Goal: Task Accomplishment & Management: Use online tool/utility

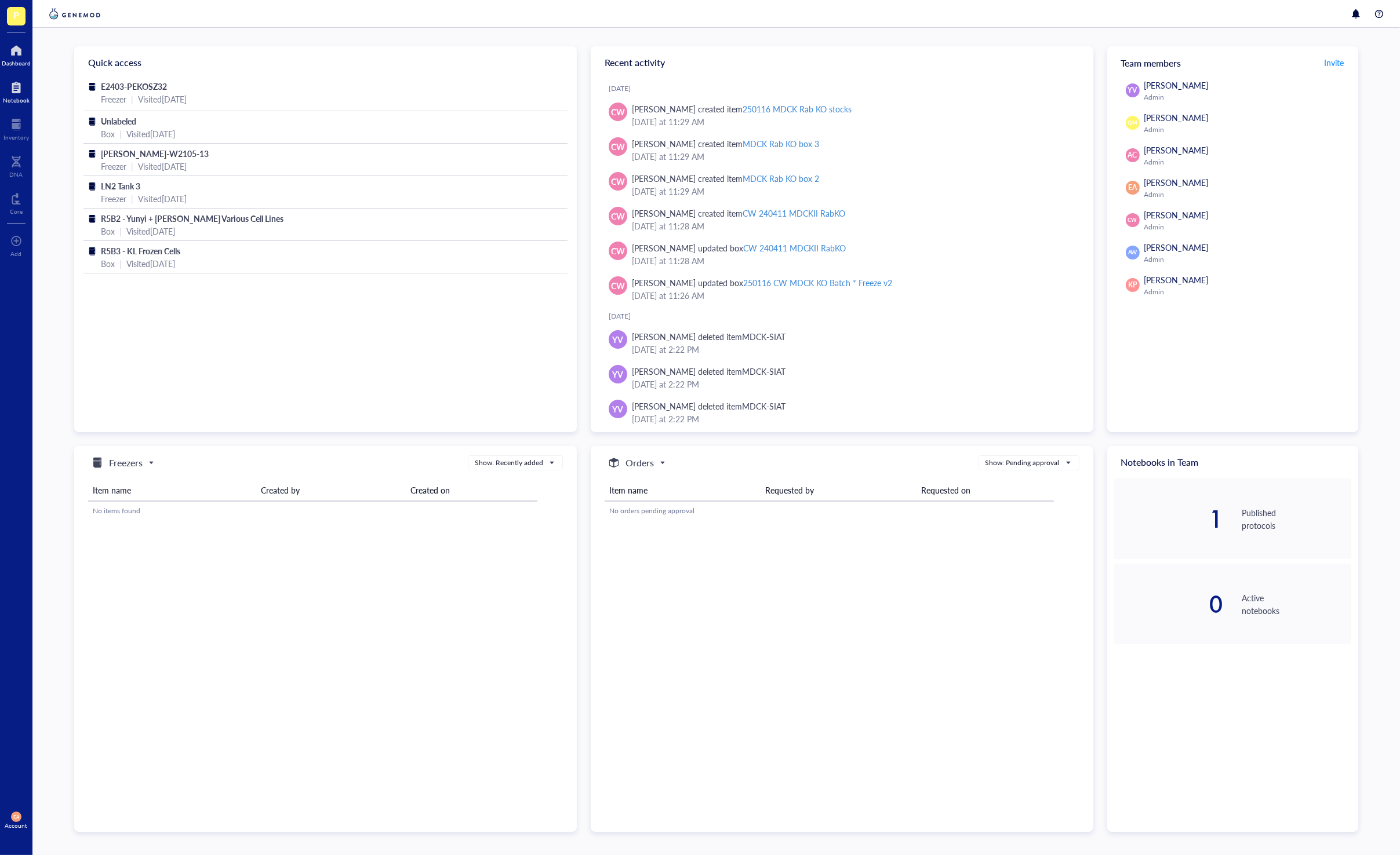
click at [18, 89] on div at bounding box center [16, 87] width 27 height 18
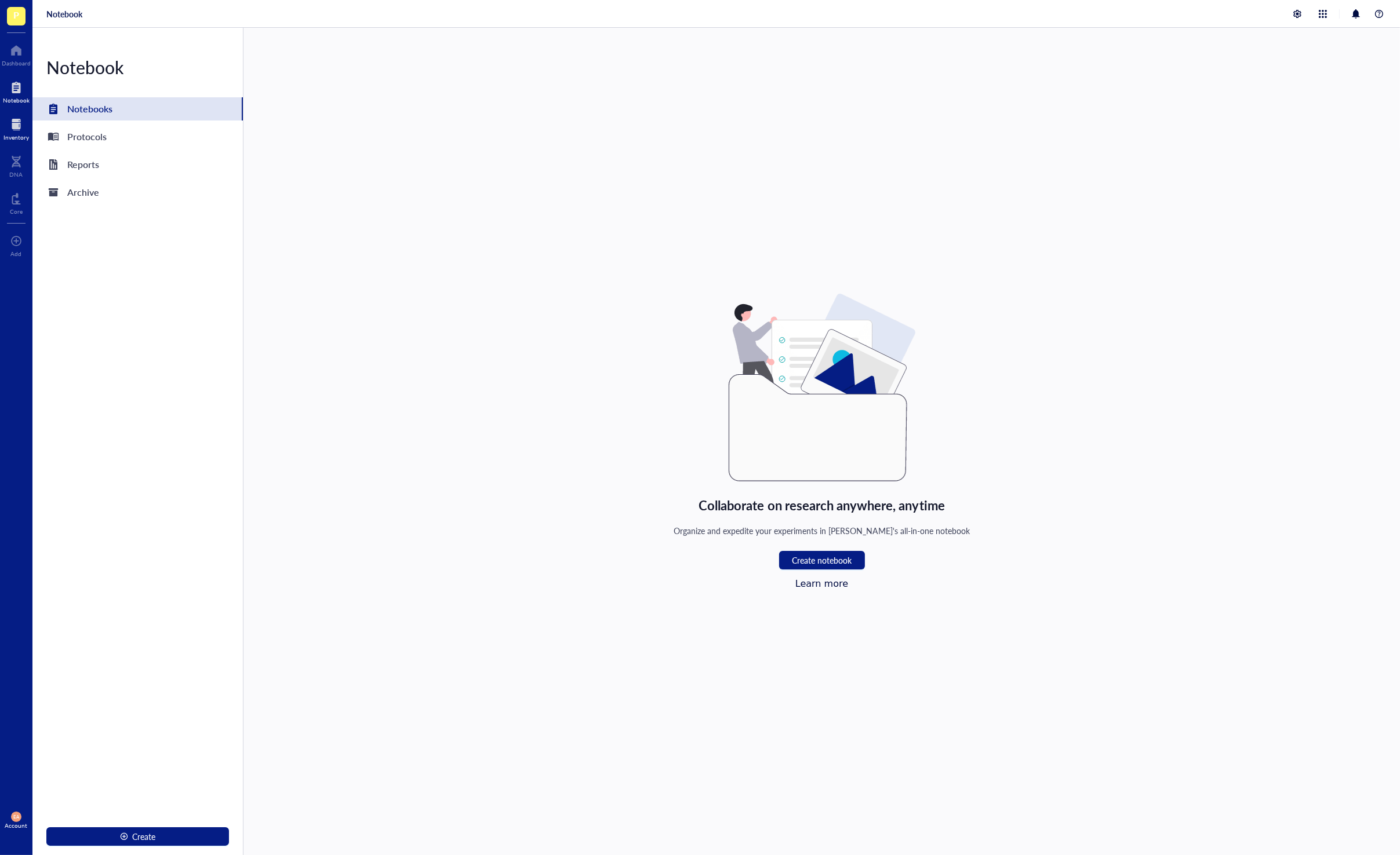
click at [17, 140] on div "Inventory" at bounding box center [16, 137] width 25 height 7
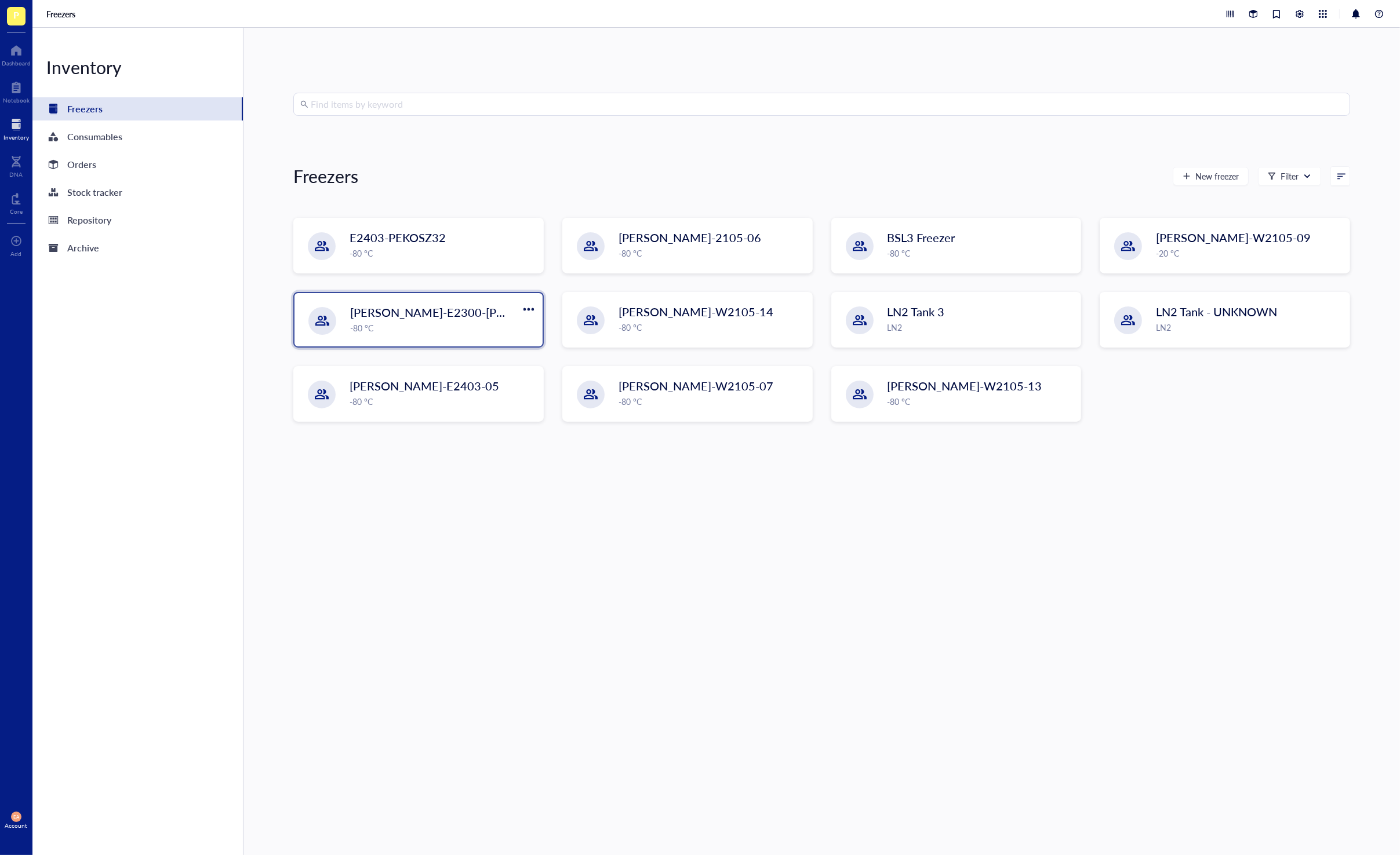
click at [431, 322] on div "-80 °C" at bounding box center [443, 328] width 186 height 13
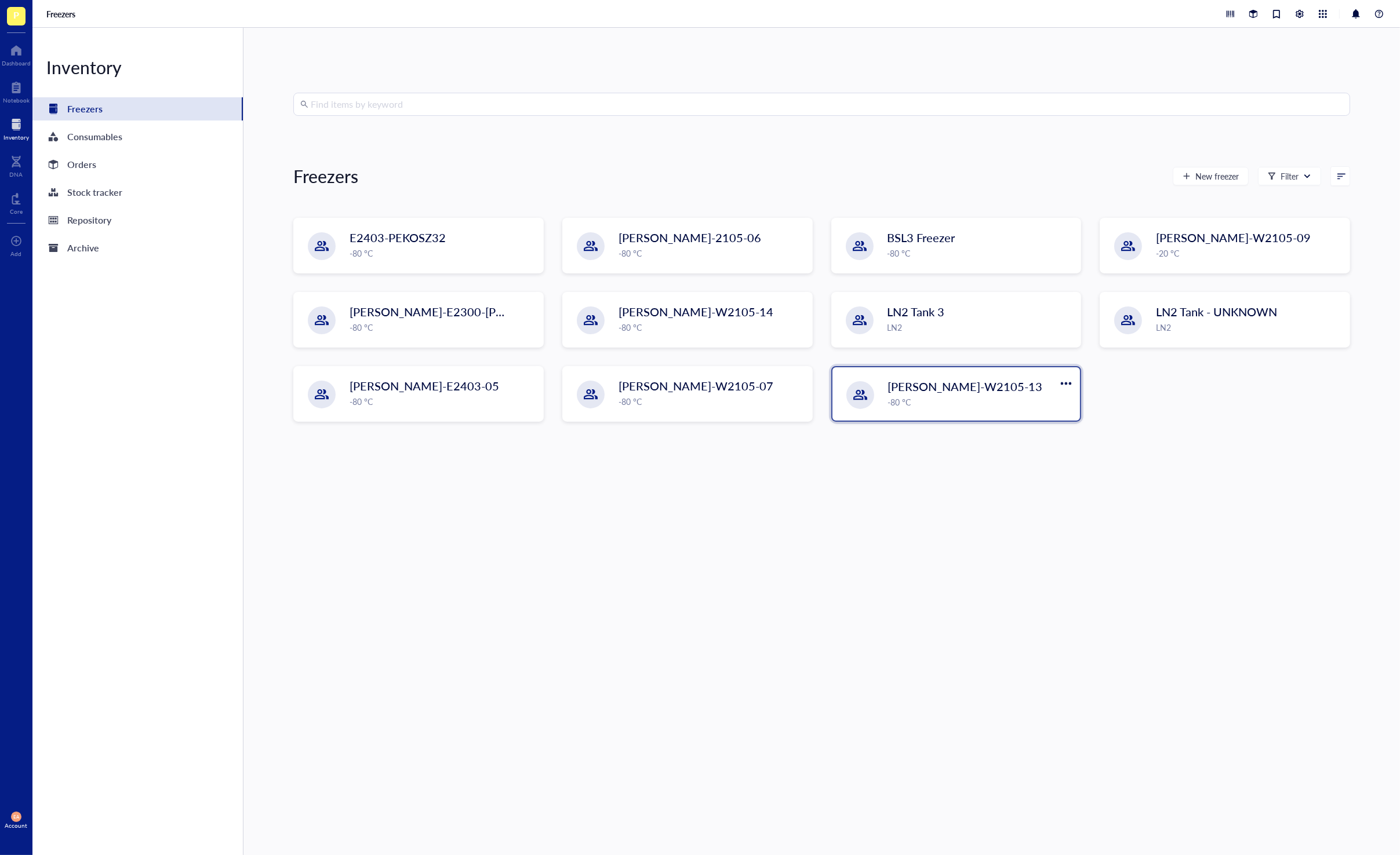
click at [912, 398] on div "-80 °C" at bounding box center [981, 402] width 186 height 13
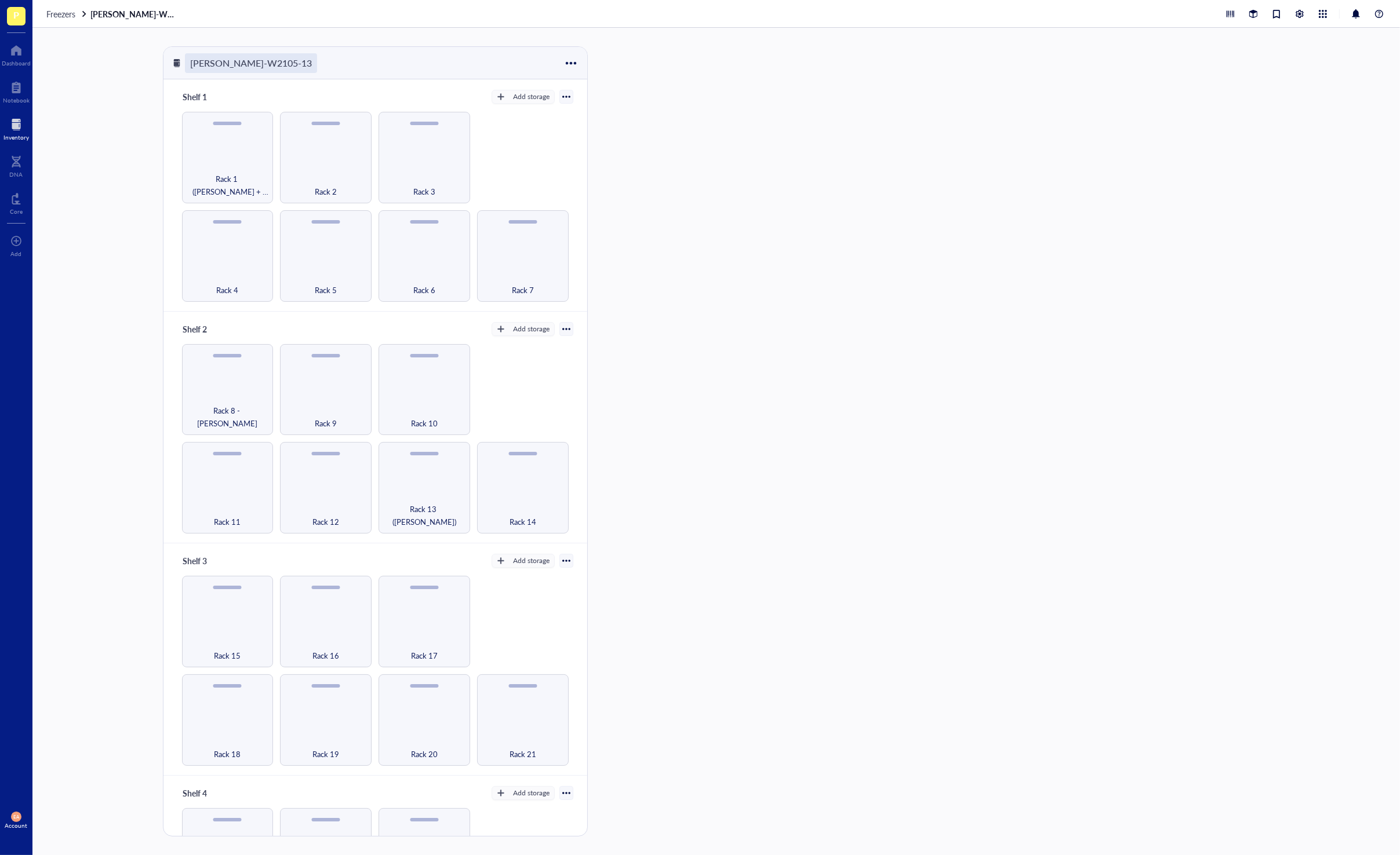
click at [253, 58] on div "[PERSON_NAME]-W2105-13" at bounding box center [250, 63] width 132 height 20
type input "[PERSON_NAME]-W2105-13 (Freezer 4)"
click at [673, 219] on div at bounding box center [661, 441] width 103 height 790
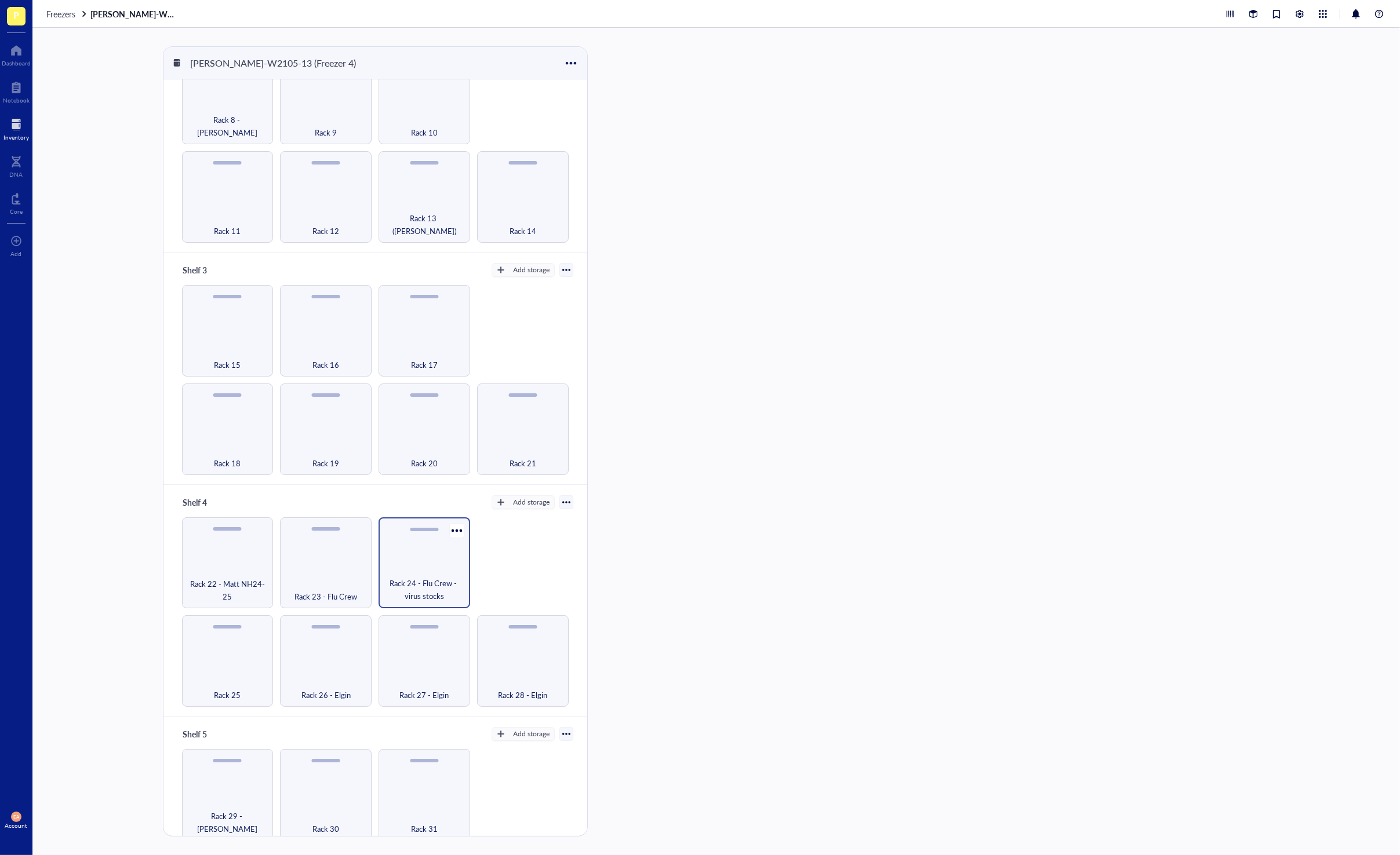
click at [408, 550] on div "Rack 24 - Flu Crew - virus stocks" at bounding box center [424, 563] width 92 height 92
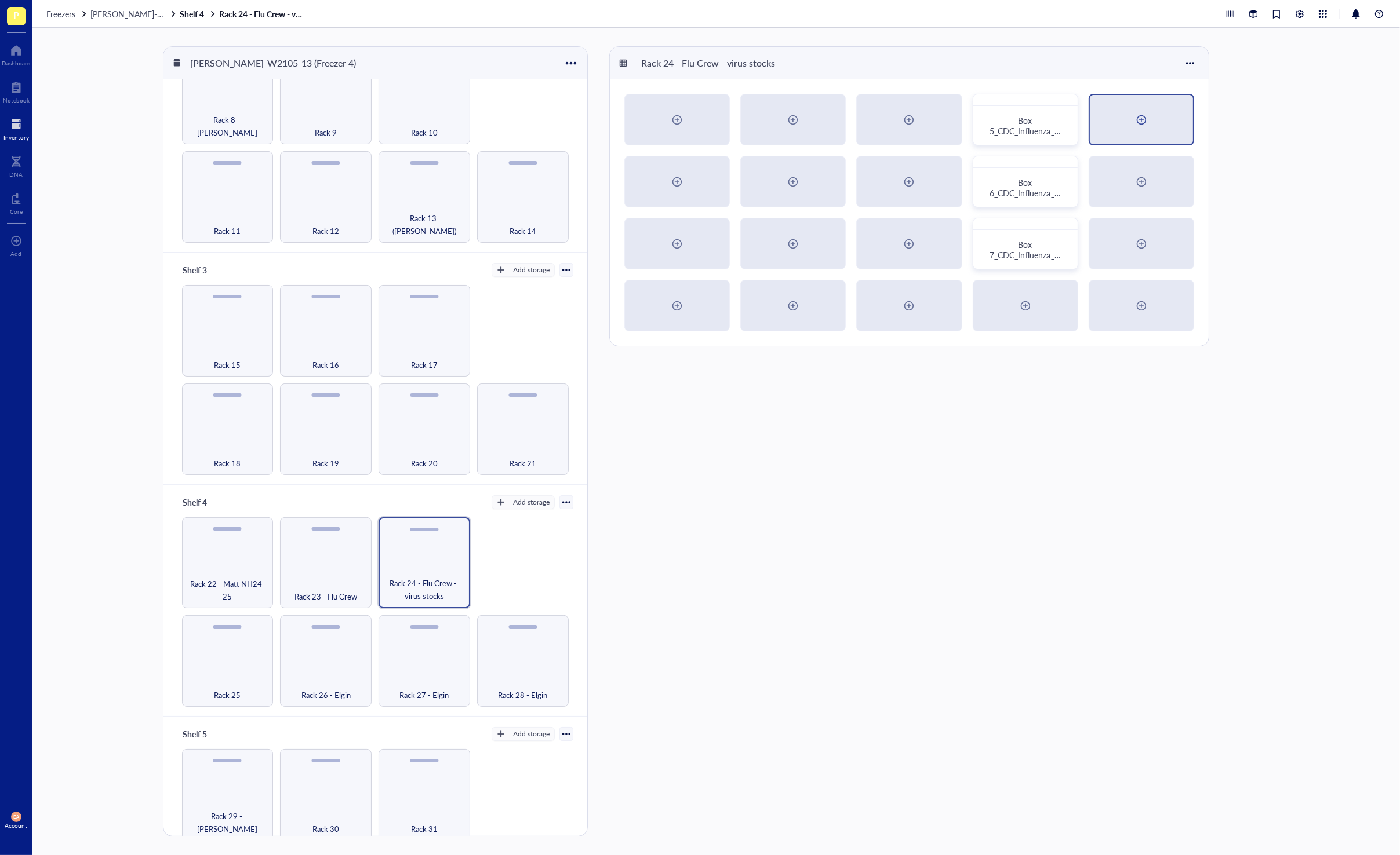
click at [1129, 126] on div at bounding box center [1142, 120] width 103 height 49
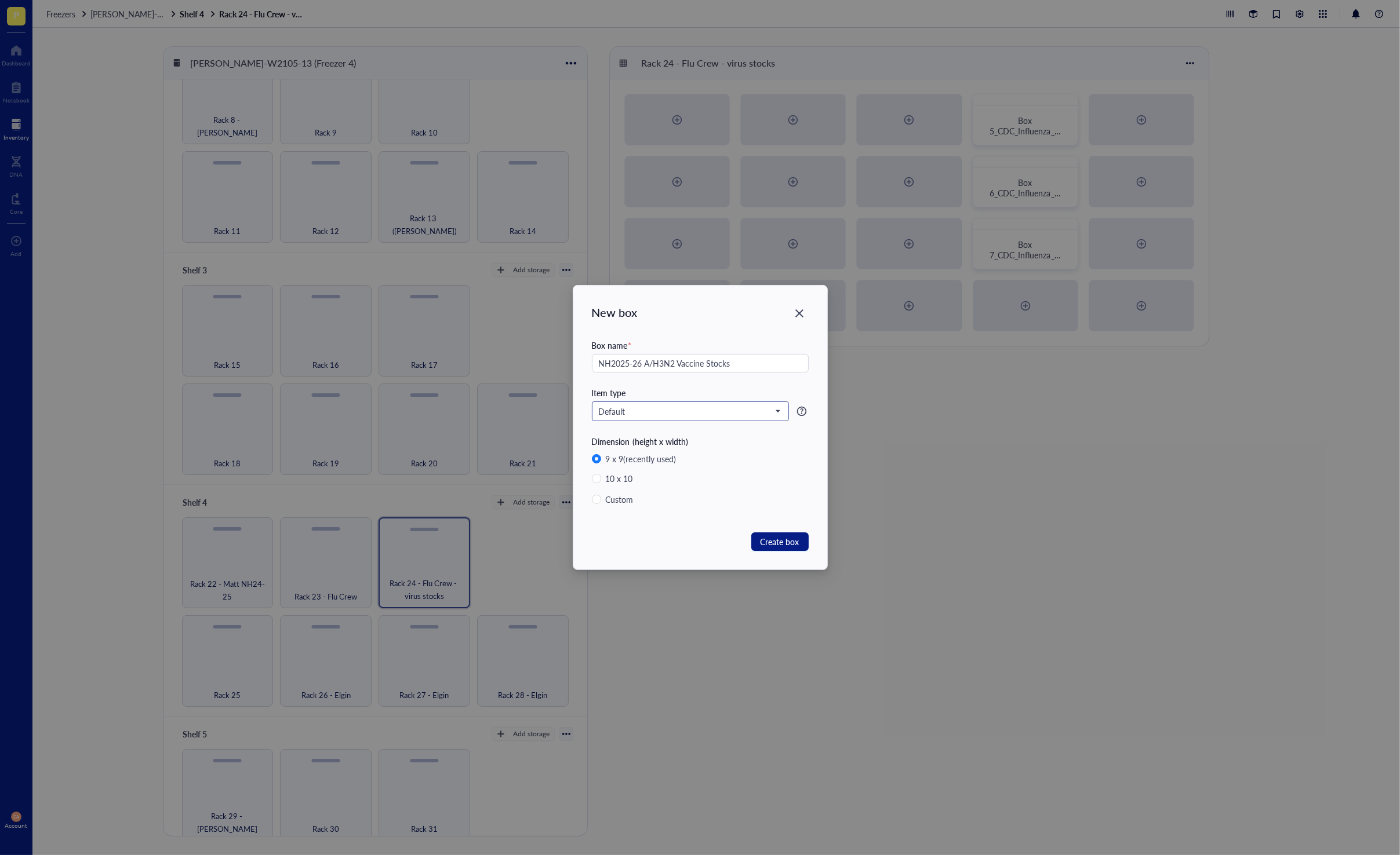
click at [711, 409] on span "Default" at bounding box center [689, 412] width 181 height 10
type input "NH2025-26 A/H3N2 Vaccine Stocks"
click at [711, 560] on div "Custom type" at bounding box center [690, 563] width 182 height 13
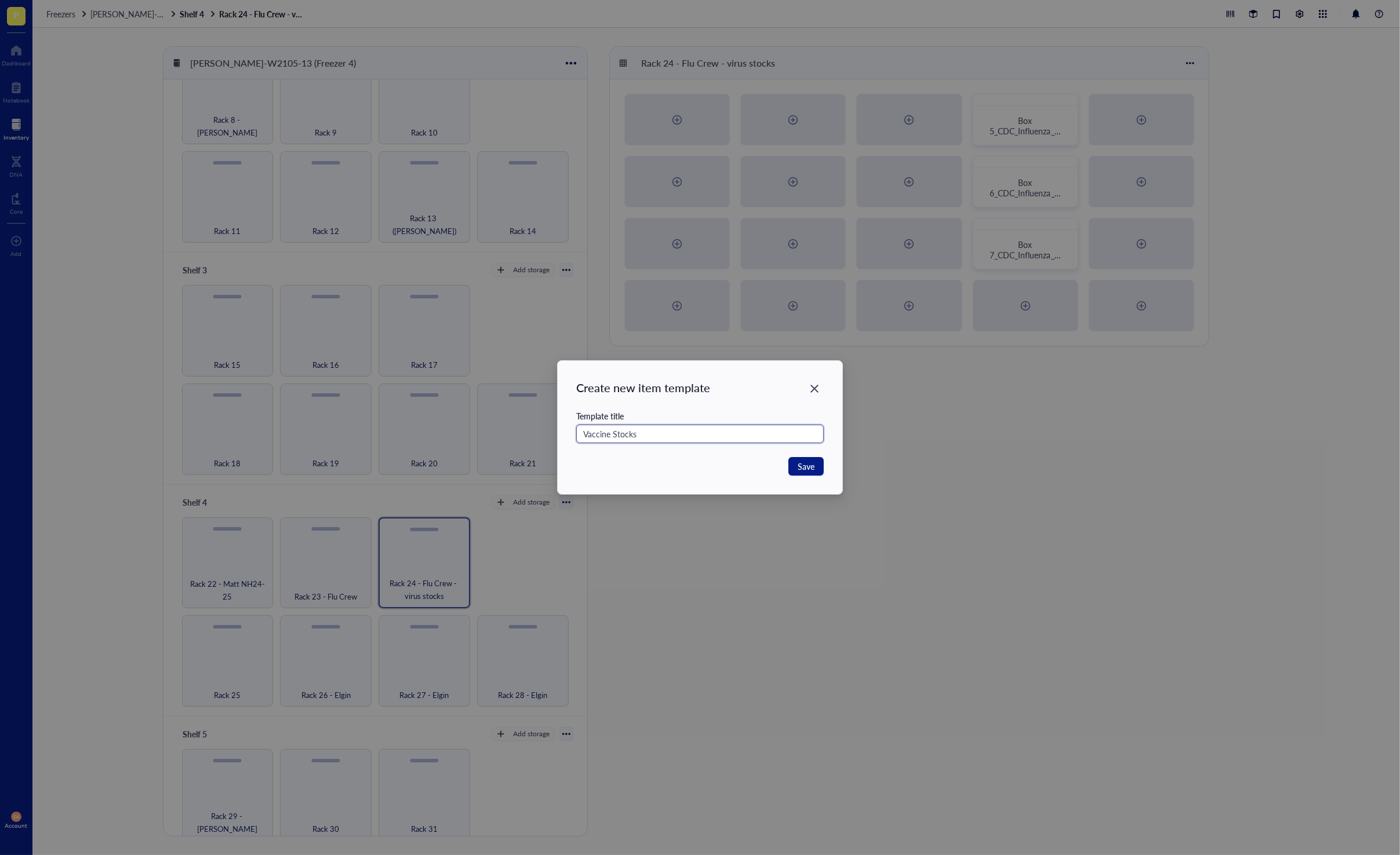
click at [612, 434] on input "Vaccine Stocks" at bounding box center [700, 434] width 248 height 18
type input "Vaccine Stocks"
click at [803, 455] on div "Create new item template Template title Vaccine Stocks Save" at bounding box center [700, 428] width 285 height 133
click at [806, 460] on span "Save" at bounding box center [806, 466] width 17 height 13
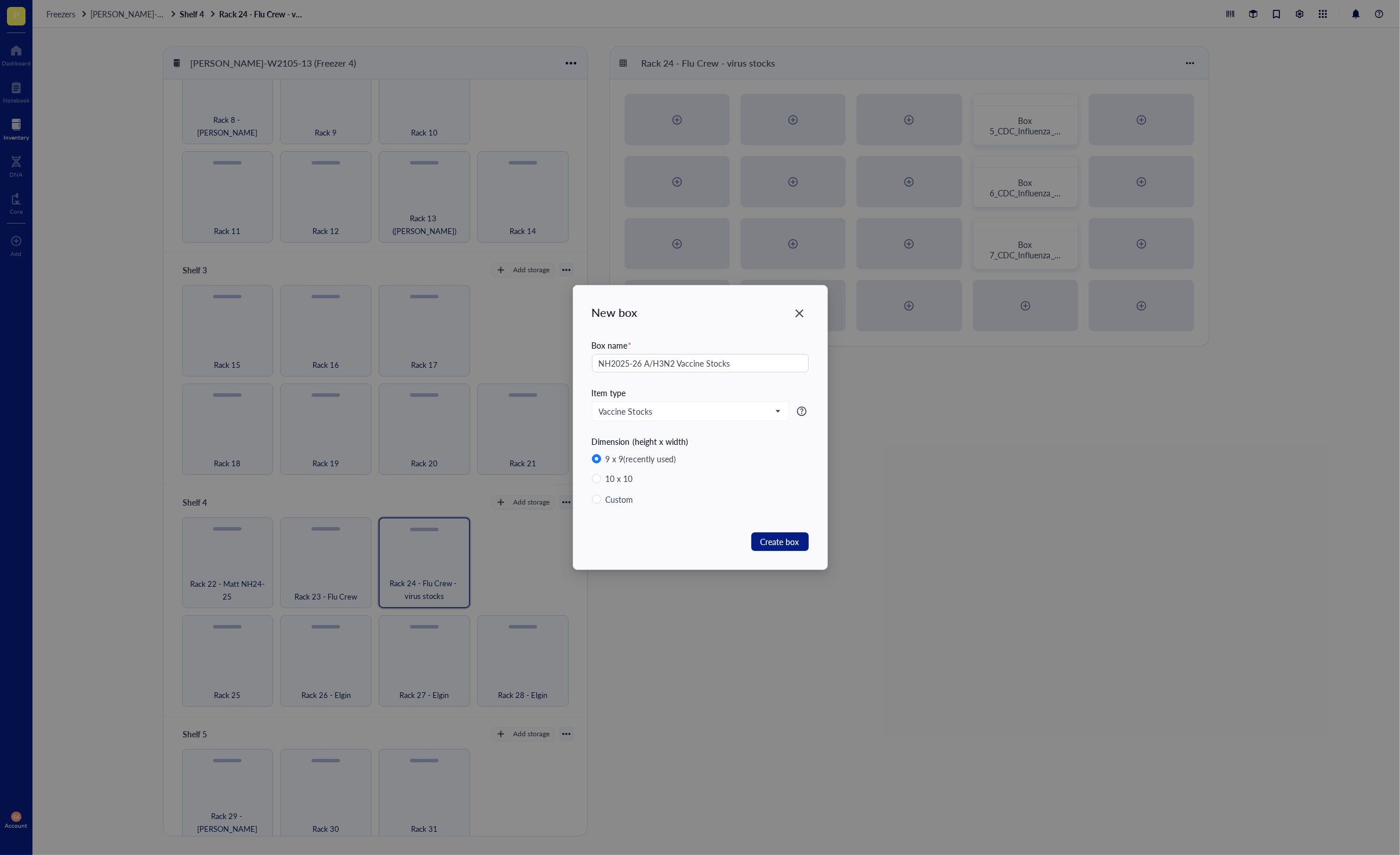
click at [804, 414] on icon at bounding box center [801, 411] width 10 height 10
click at [791, 443] on div "Dimension (height x width)" at bounding box center [700, 441] width 216 height 13
click at [775, 538] on span "Create box" at bounding box center [780, 542] width 39 height 13
